Goal: Transaction & Acquisition: Purchase product/service

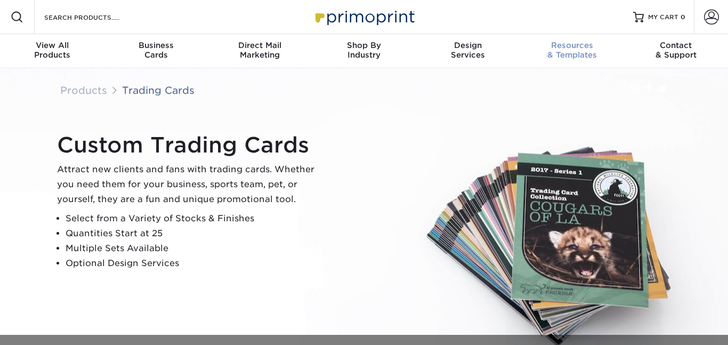
click at [568, 51] on div "Resources & Templates" at bounding box center [572, 50] width 104 height 19
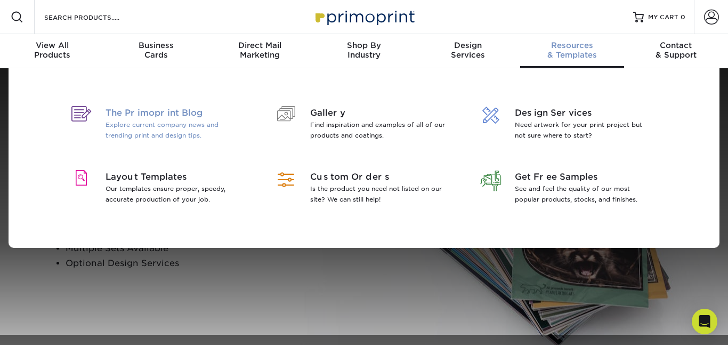
click at [213, 125] on p "Explore current company news and trending print and design tips." at bounding box center [175, 129] width 138 height 21
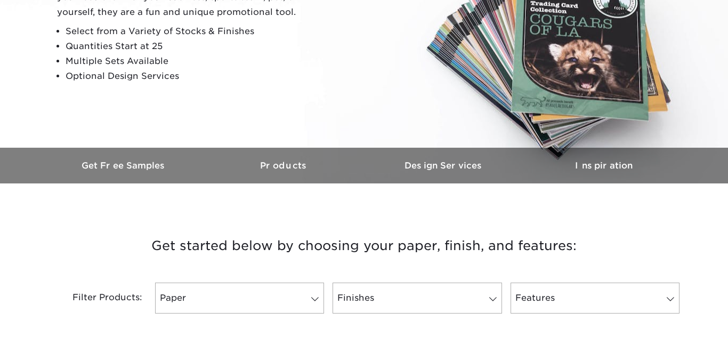
scroll to position [190, 0]
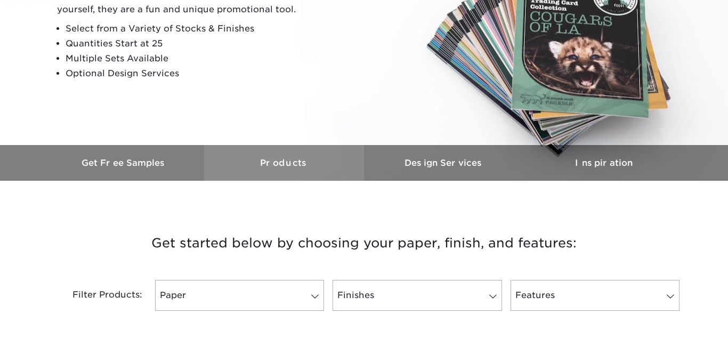
click at [299, 166] on h3 "Products" at bounding box center [284, 163] width 160 height 10
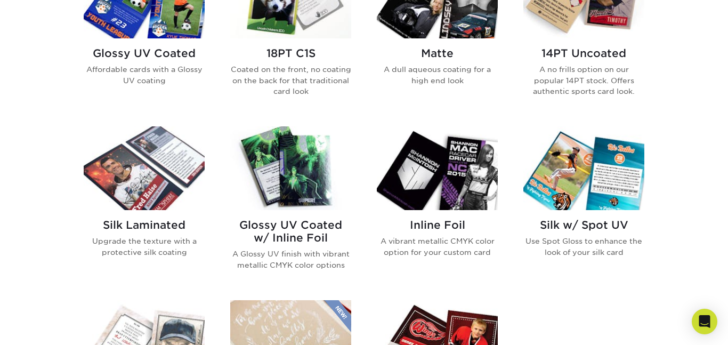
scroll to position [585, 0]
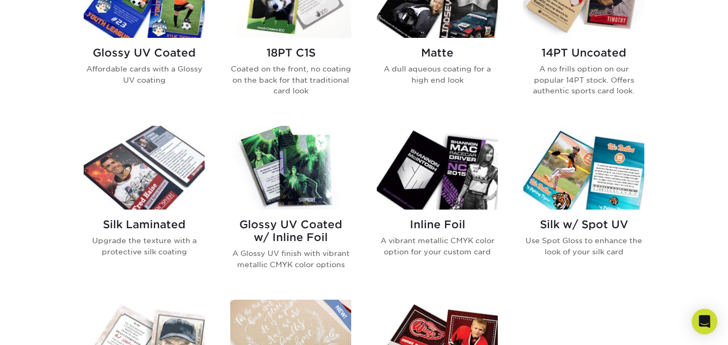
click at [297, 198] on img at bounding box center [290, 168] width 121 height 84
